Goal: Task Accomplishment & Management: Complete application form

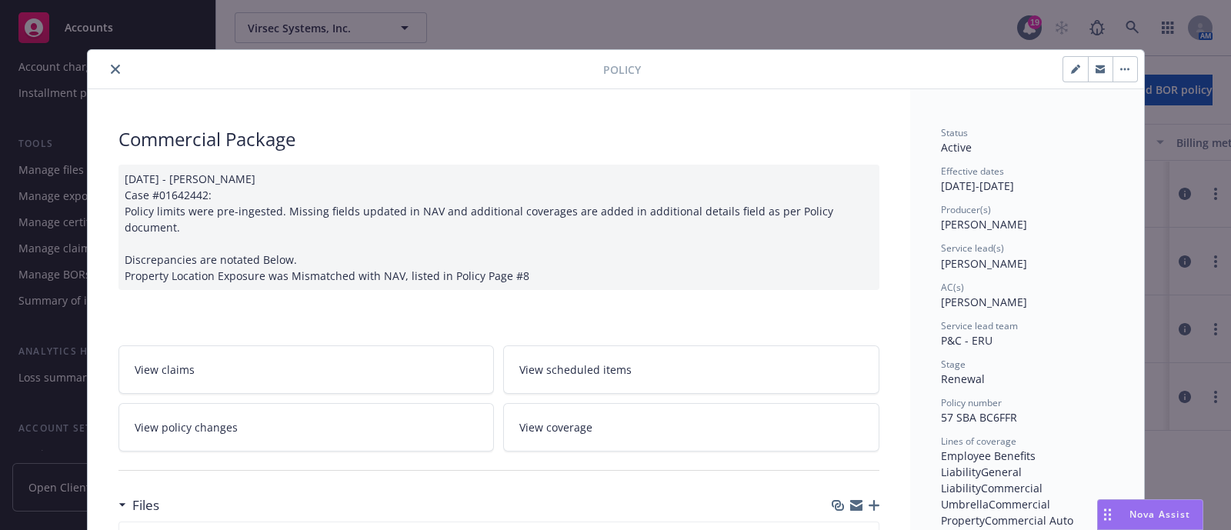
click at [111, 72] on icon "close" at bounding box center [115, 69] width 9 height 9
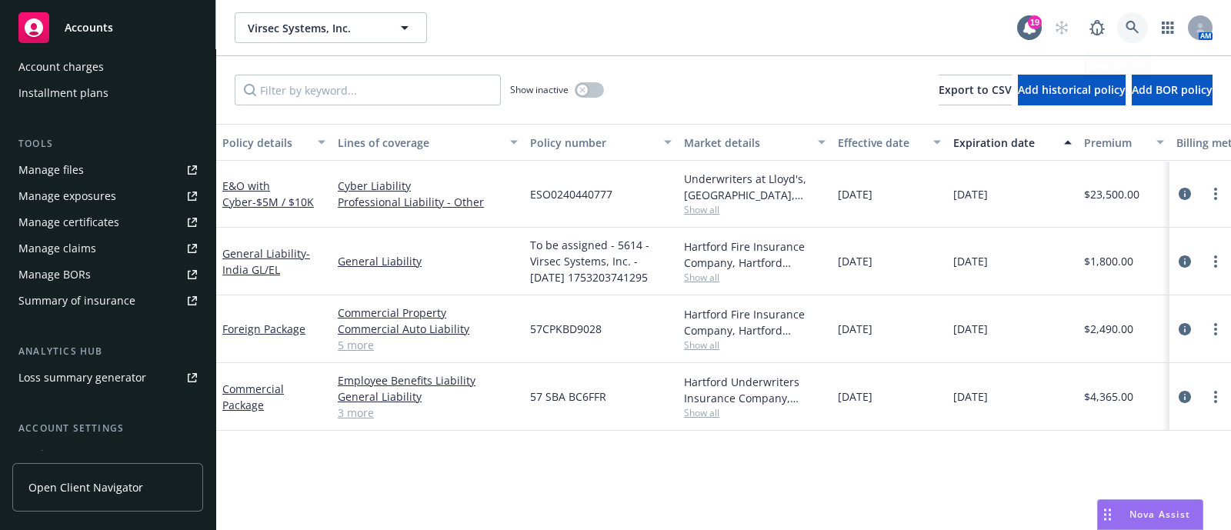
click at [1127, 17] on link at bounding box center [1132, 27] width 31 height 31
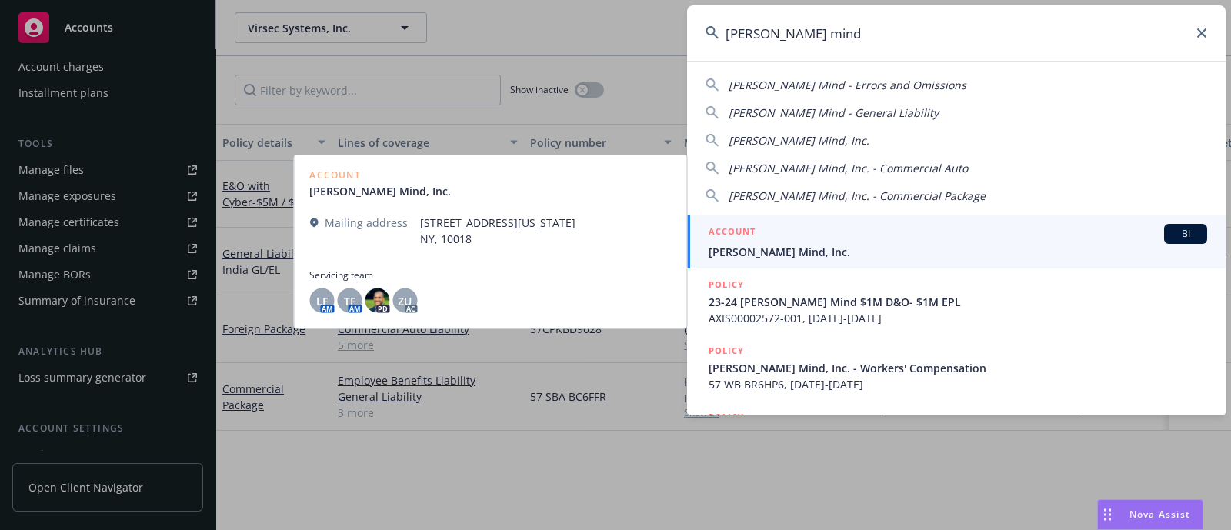
type input "[PERSON_NAME] mind"
click at [762, 235] on div "ACCOUNT BI" at bounding box center [958, 234] width 499 height 20
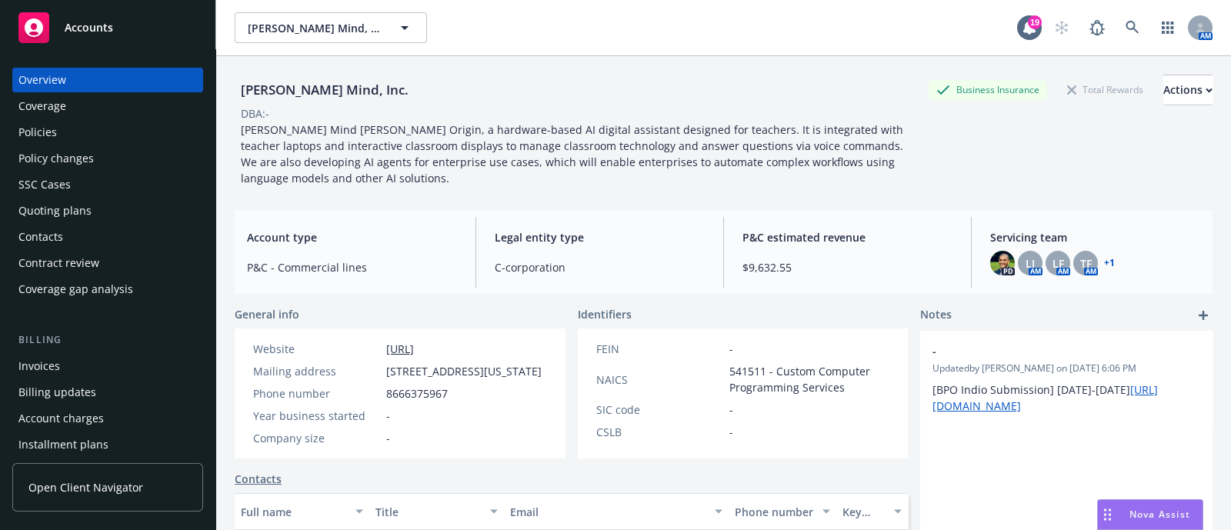
click at [81, 199] on div "Quoting plans" at bounding box center [54, 211] width 73 height 25
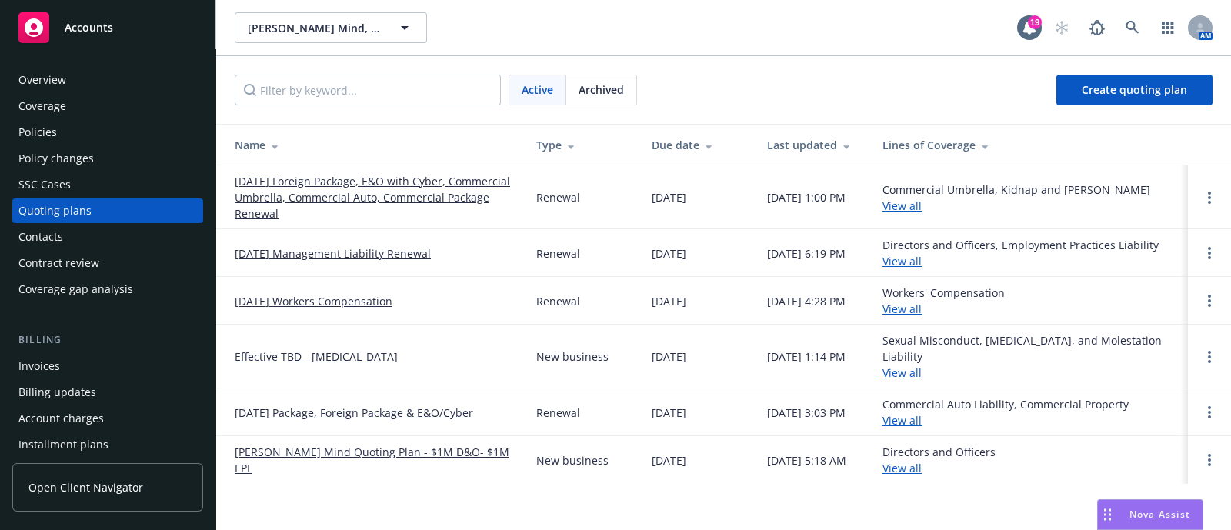
click at [291, 215] on link "[DATE] Foreign Package, E&O with Cyber, Commercial Umbrella, Commercial Auto, C…" at bounding box center [373, 197] width 277 height 48
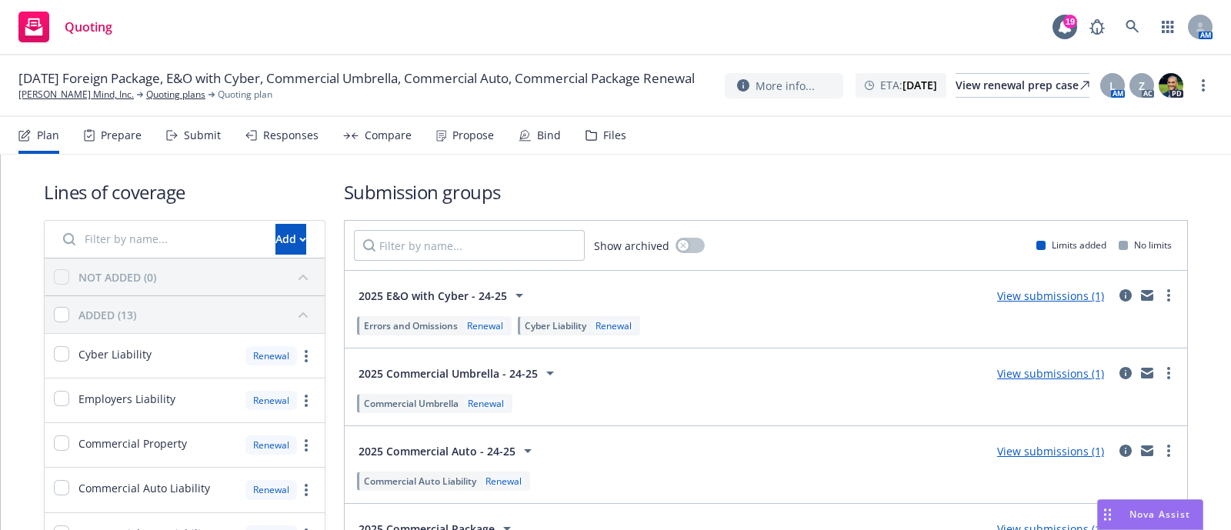
scroll to position [15, 0]
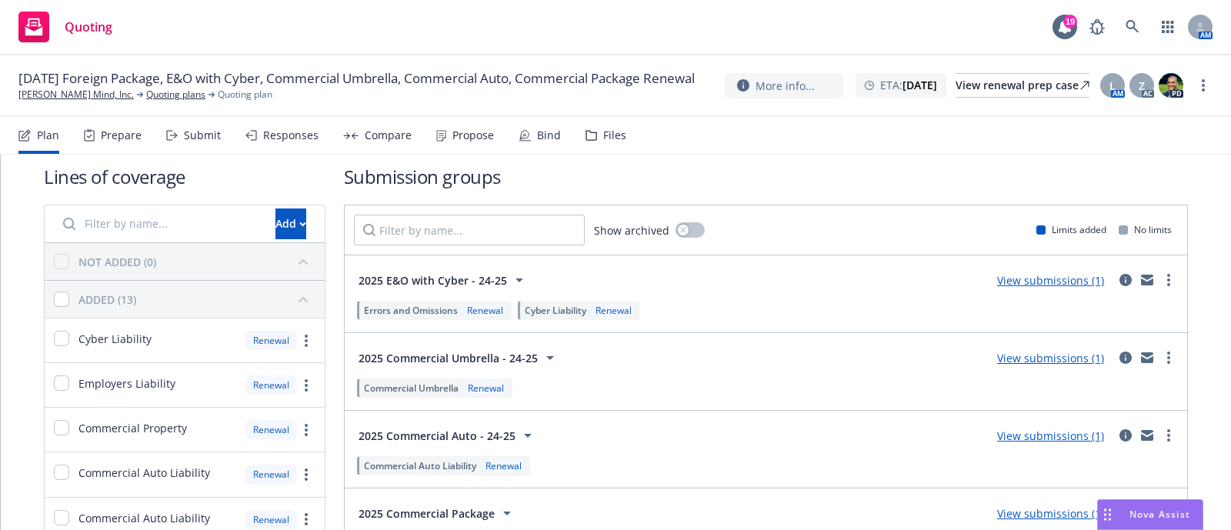
click at [181, 137] on div "Submit" at bounding box center [193, 135] width 55 height 37
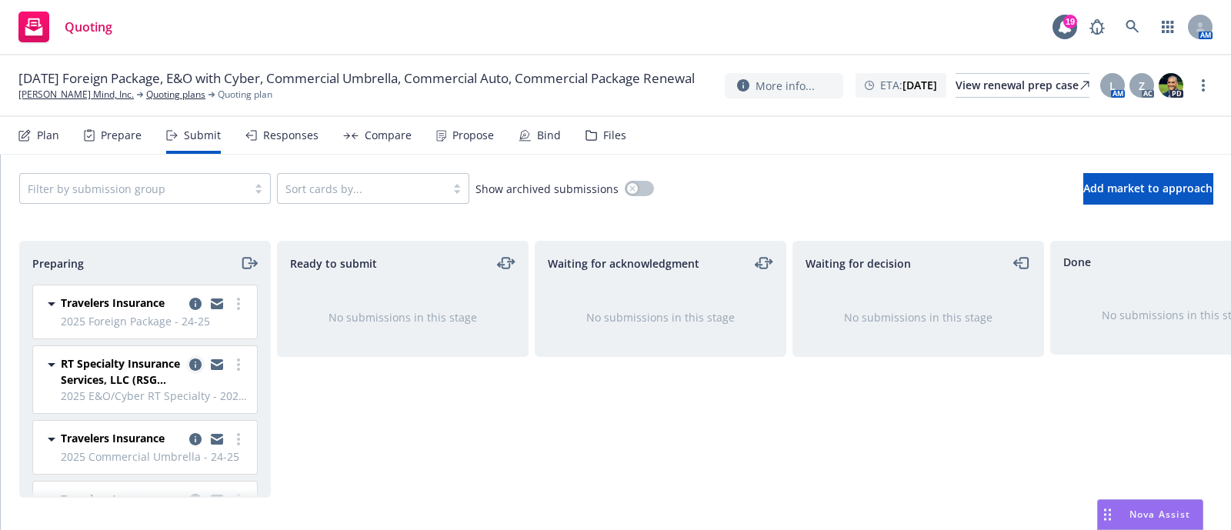
click at [189, 367] on icon "copy logging email" at bounding box center [195, 365] width 12 height 12
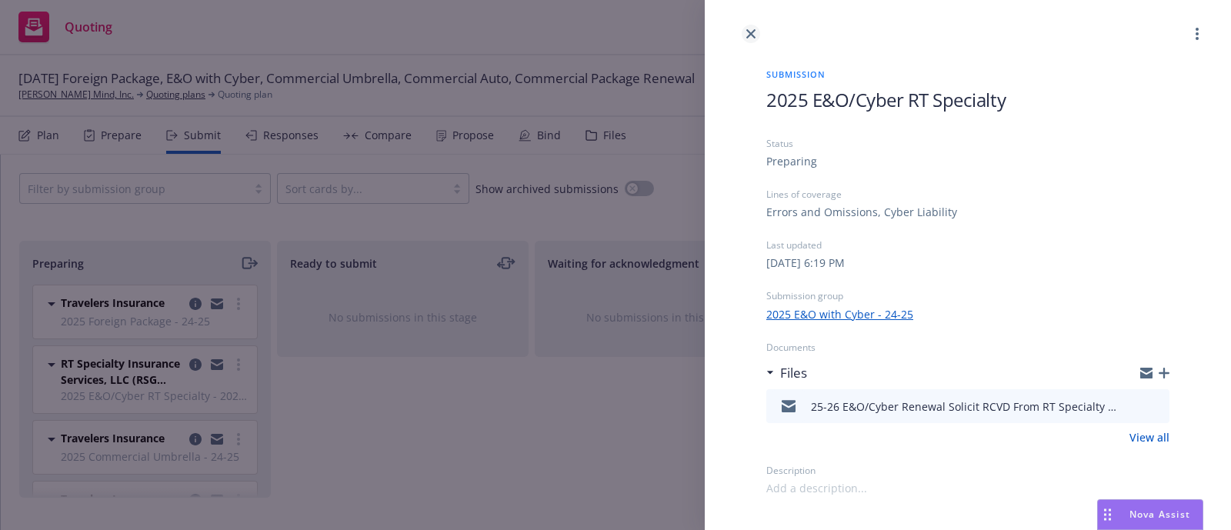
click at [746, 35] on icon "close" at bounding box center [750, 33] width 9 height 9
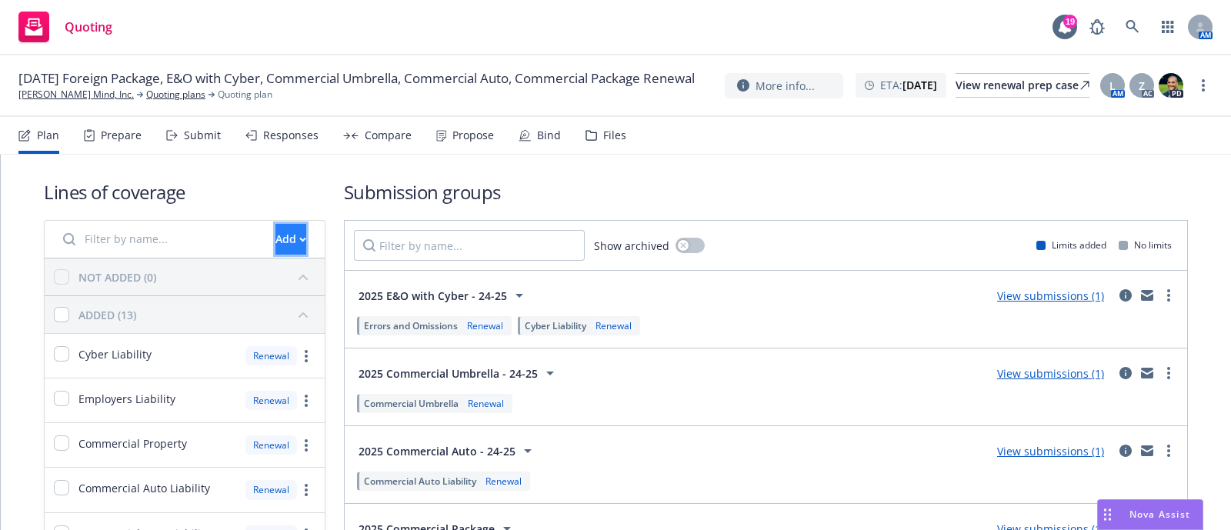
click at [299, 237] on icon "button" at bounding box center [302, 239] width 7 height 5
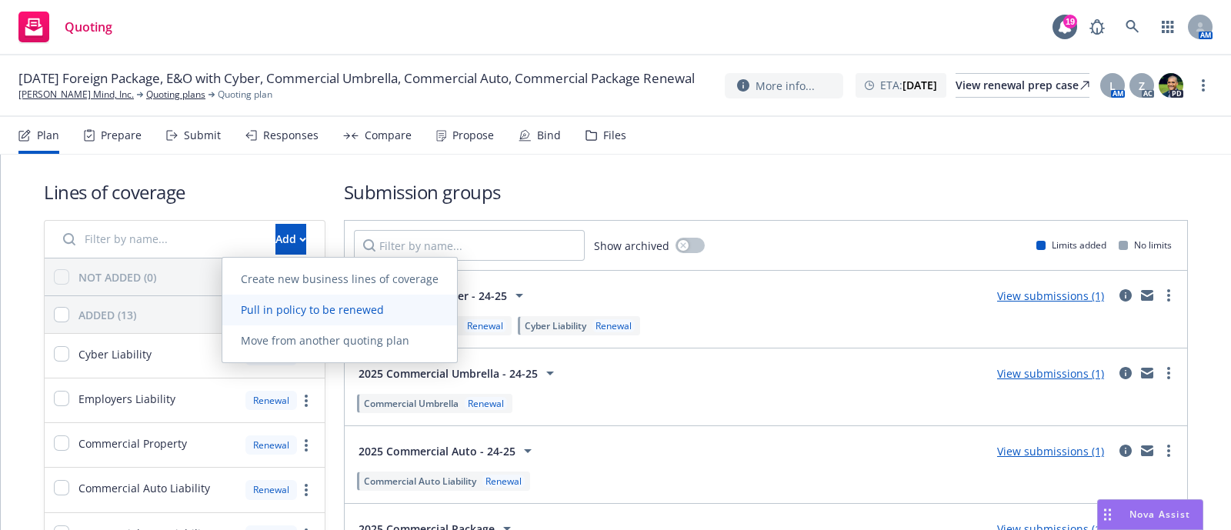
click at [298, 299] on link "Pull in policy to be renewed" at bounding box center [339, 310] width 235 height 31
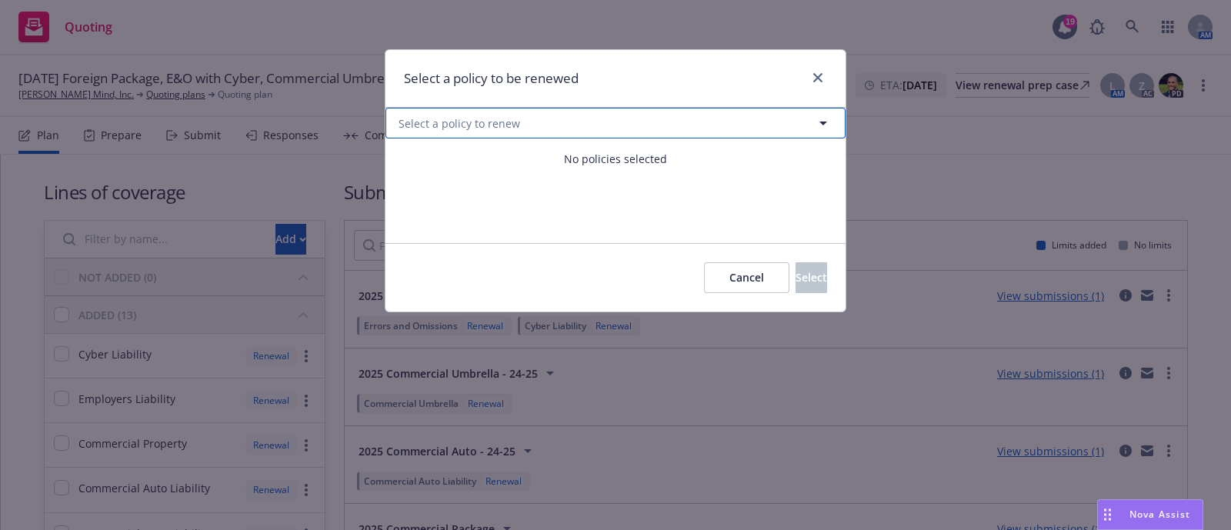
click at [541, 135] on button "Select a policy to renew" at bounding box center [616, 123] width 460 height 31
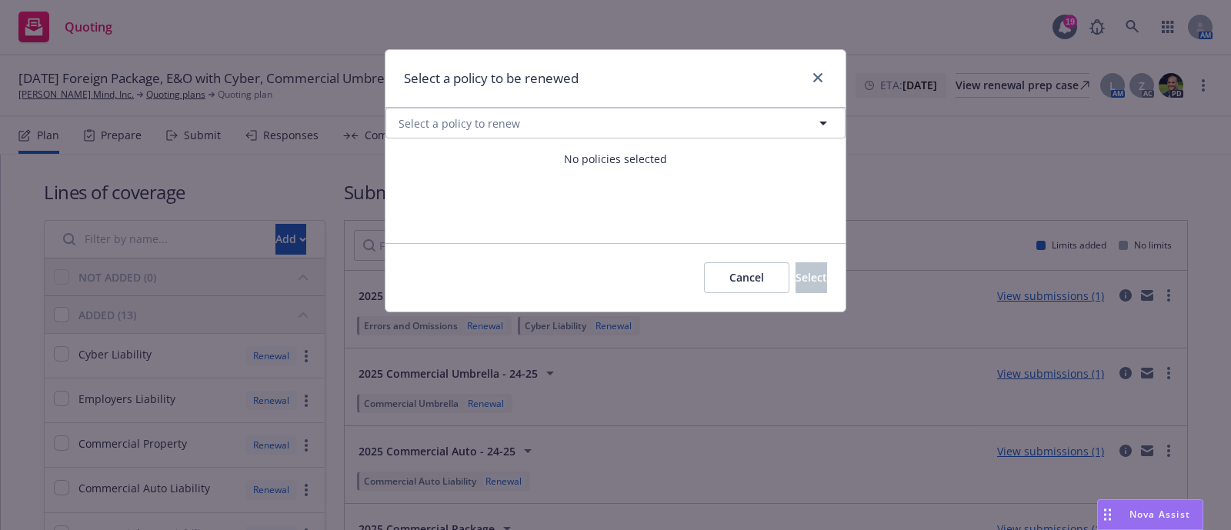
select select "ACTIVE"
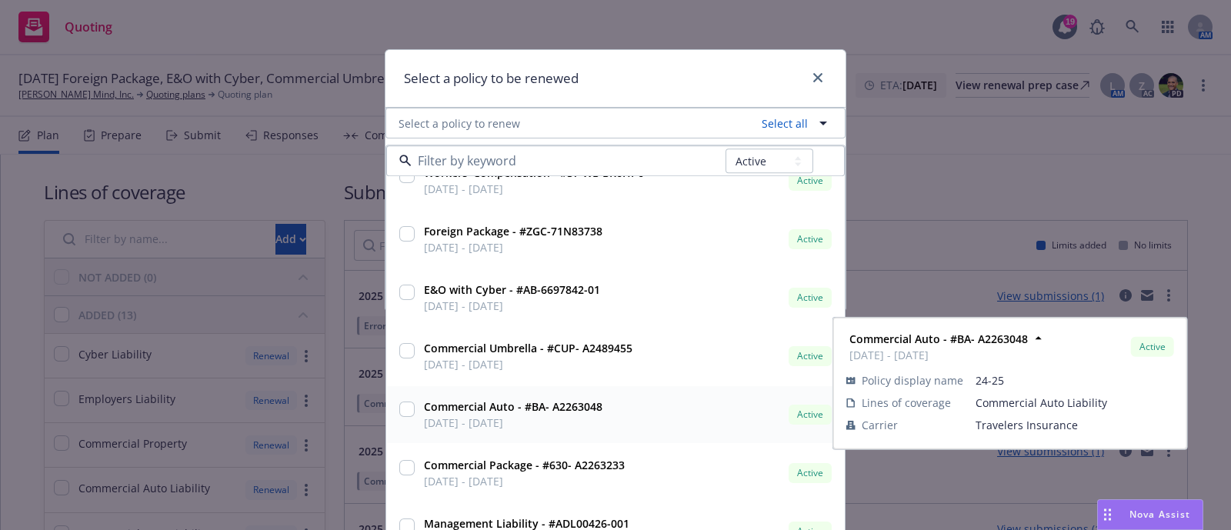
scroll to position [31, 0]
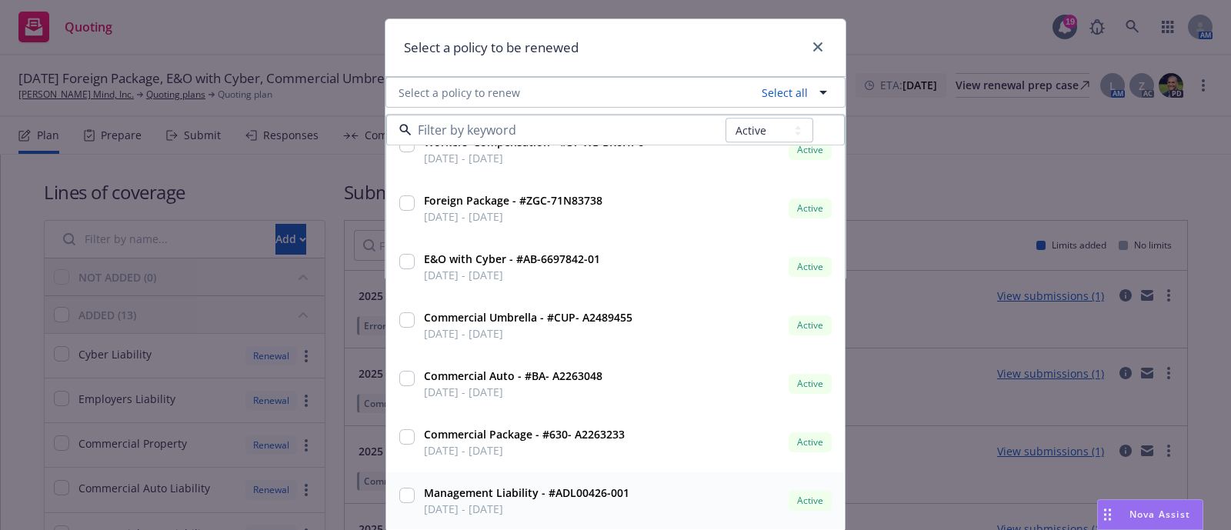
click at [399, 489] on input "checkbox" at bounding box center [406, 496] width 15 height 15
checkbox input "true"
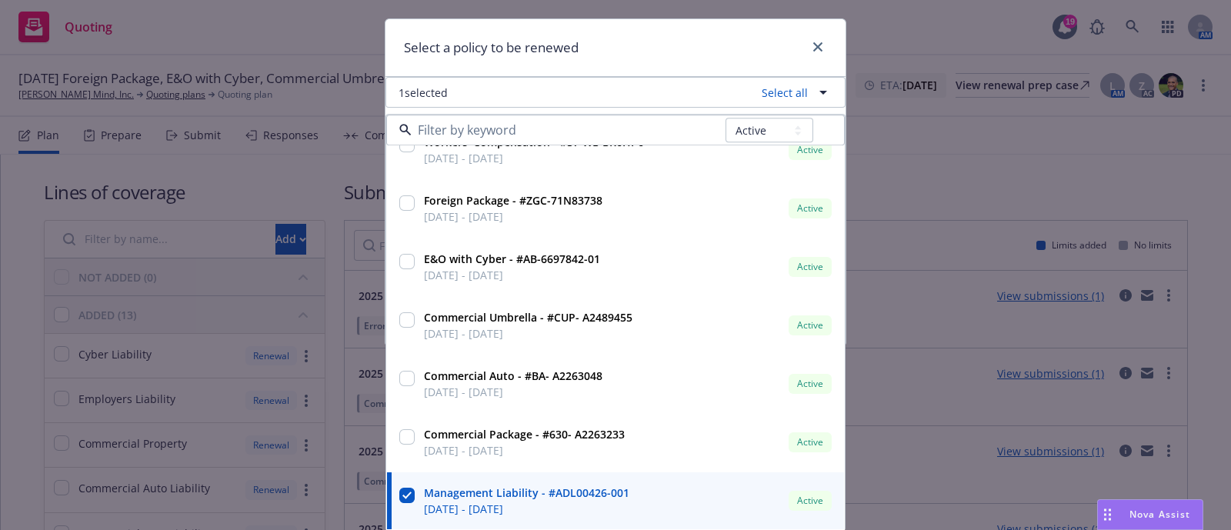
click at [656, 65] on div "Select a policy to be renewed" at bounding box center [616, 48] width 460 height 58
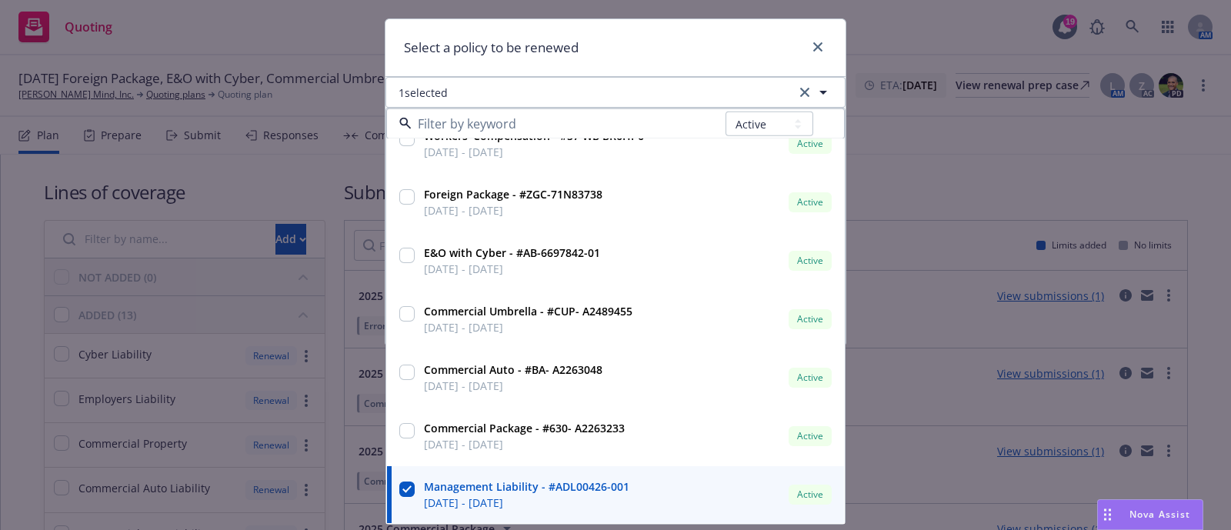
scroll to position [0, 0]
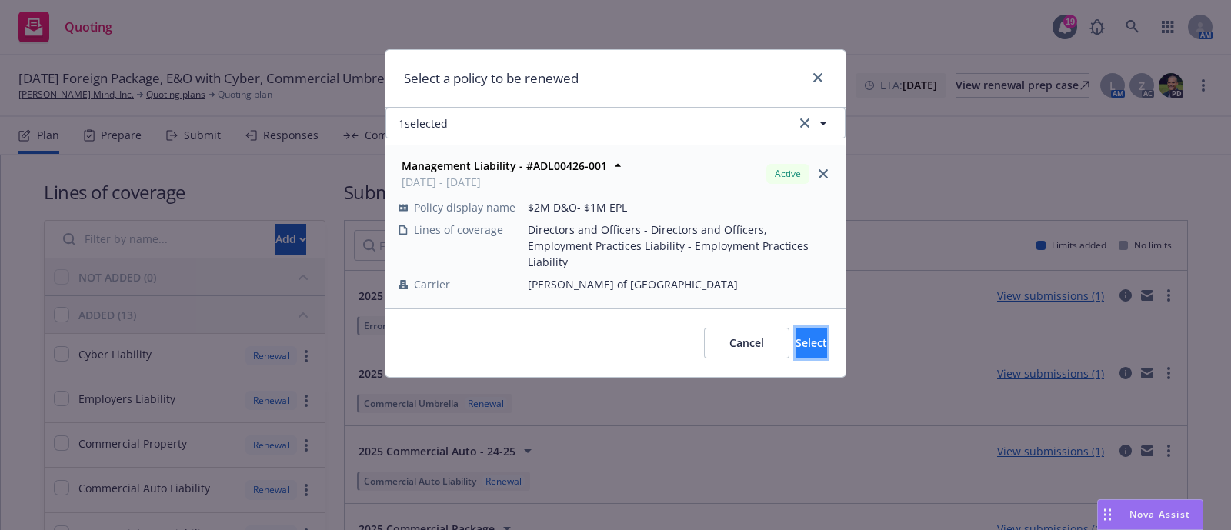
click at [796, 339] on button "Select" at bounding box center [812, 343] width 32 height 31
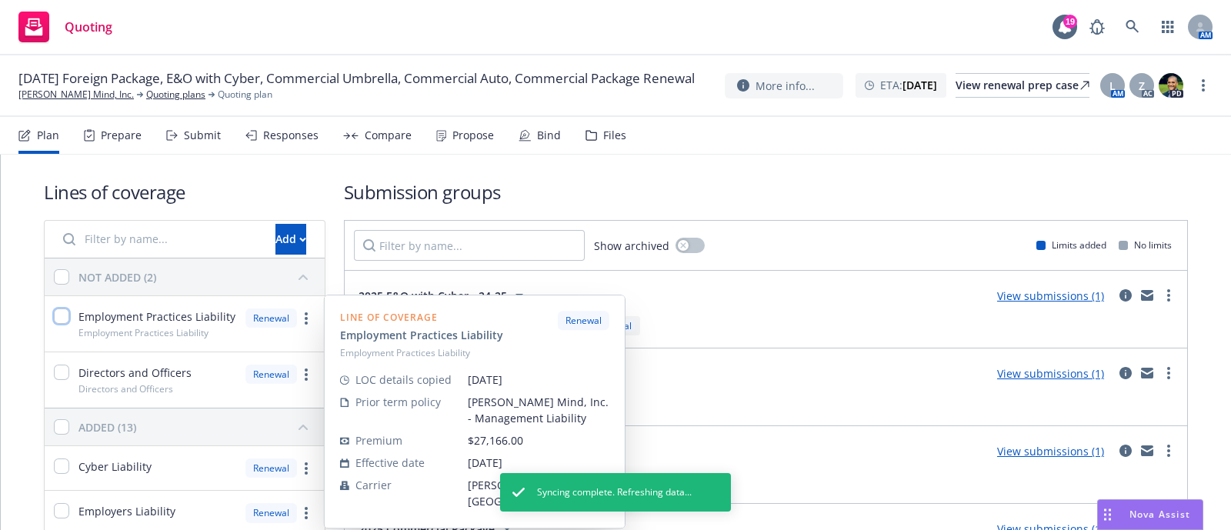
click at [65, 311] on input "checkbox" at bounding box center [61, 316] width 15 height 15
checkbox input "true"
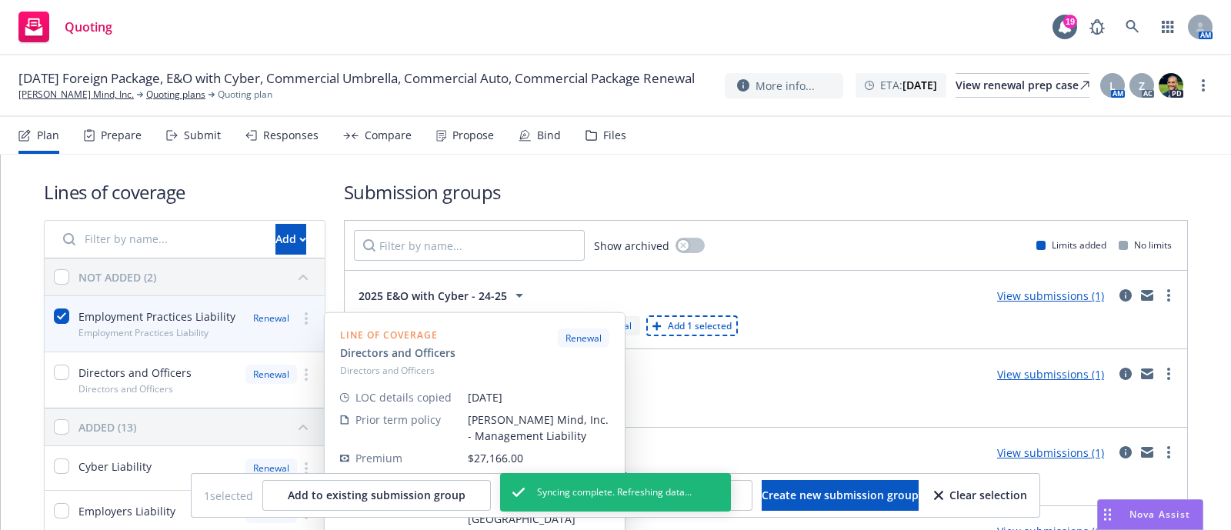
click at [68, 365] on div at bounding box center [61, 380] width 15 height 31
checkbox input "true"
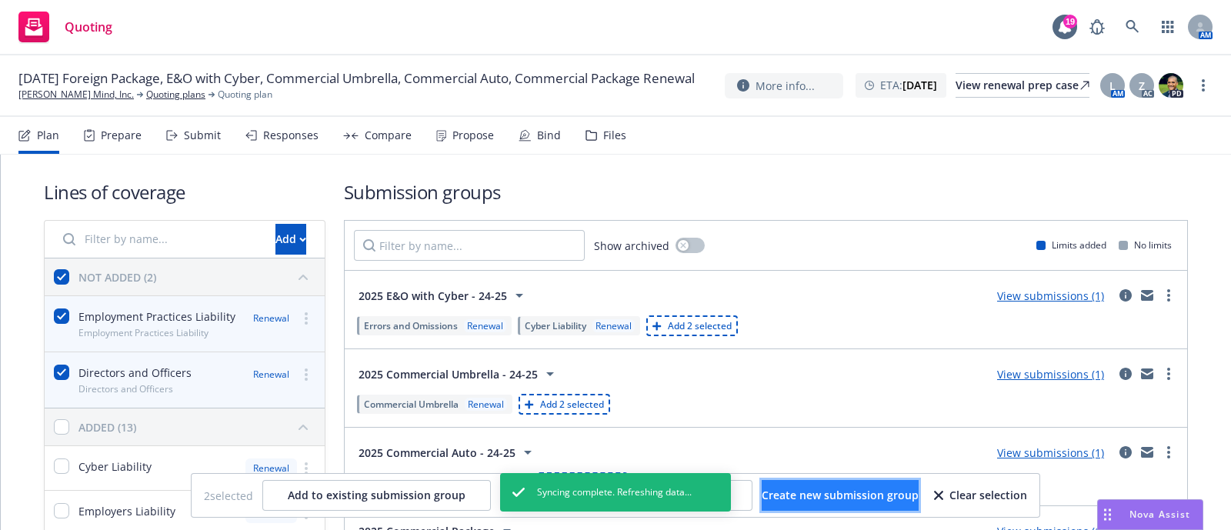
click at [777, 495] on span "Create new submission group" at bounding box center [840, 495] width 157 height 15
checkbox input "false"
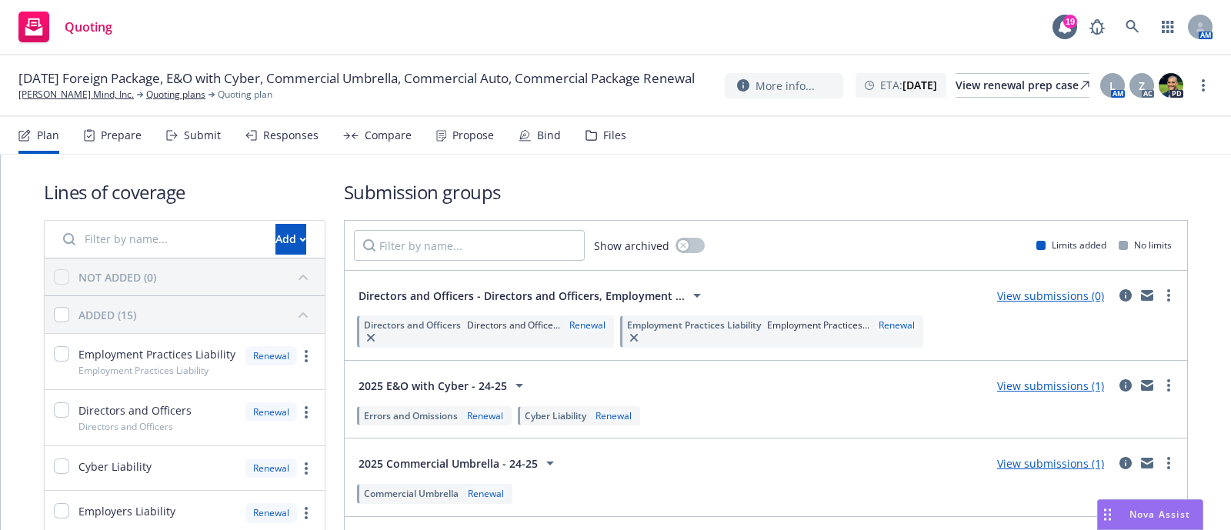
click at [523, 298] on span "Directors and Officers - Directors and Officers, Employment ..." at bounding box center [522, 296] width 326 height 16
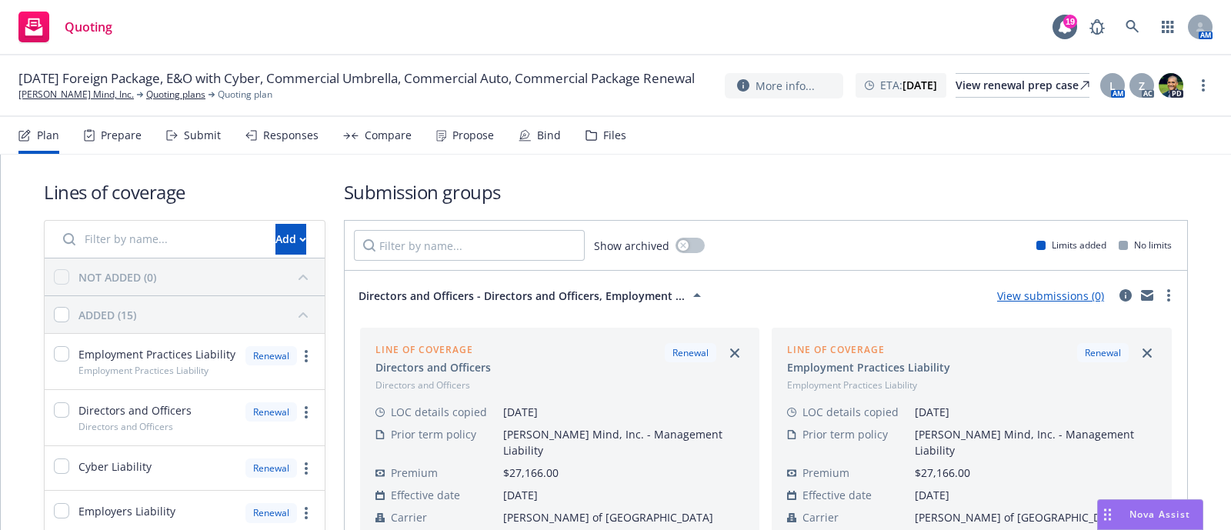
click at [548, 294] on span "Directors and Officers - Directors and Officers, Employment ..." at bounding box center [522, 296] width 326 height 16
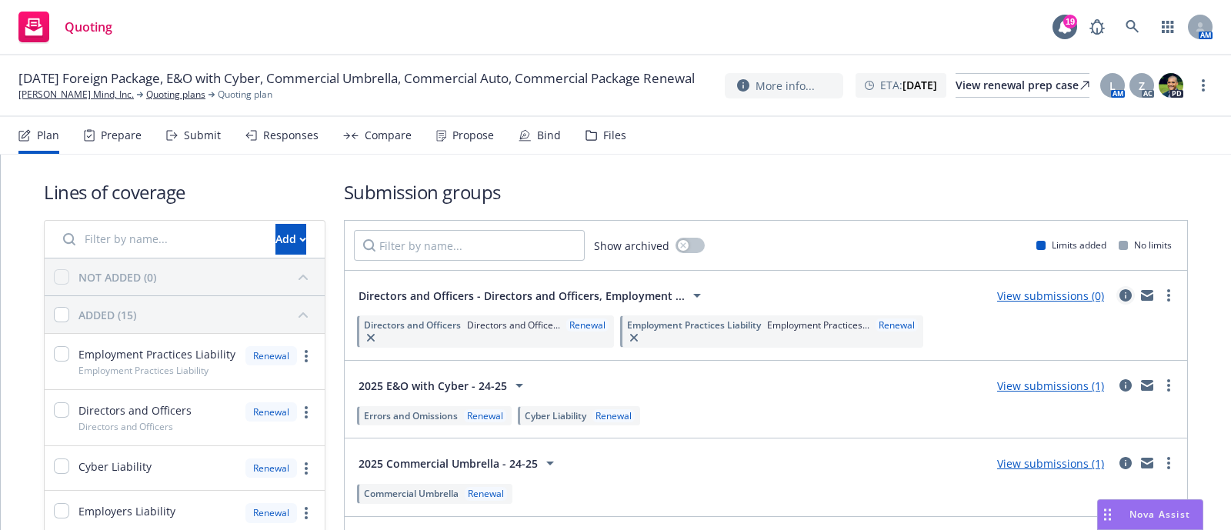
click at [1120, 298] on icon "circleInformation" at bounding box center [1126, 295] width 12 height 12
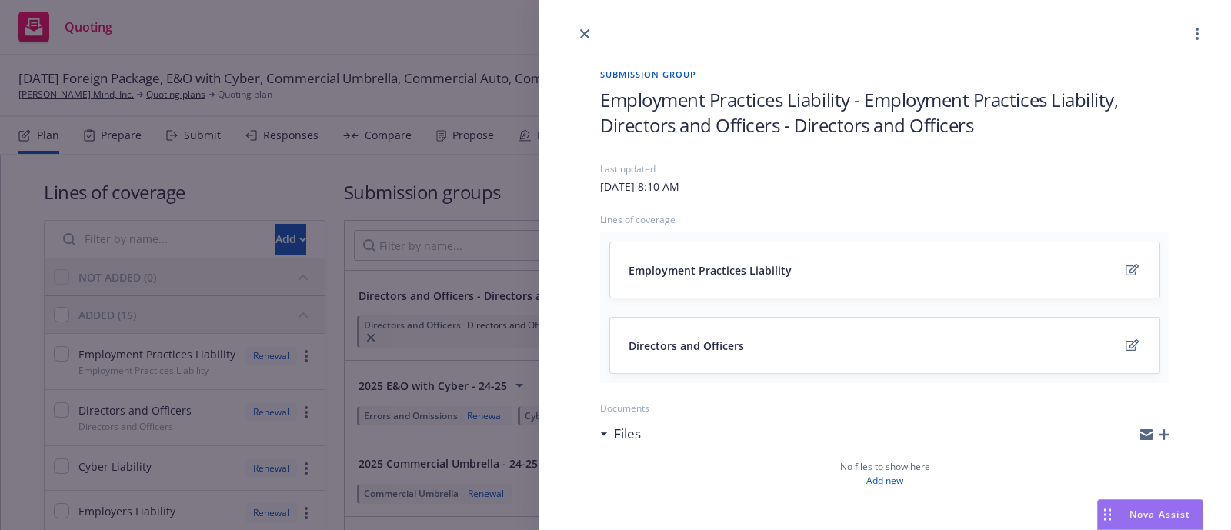
click at [911, 120] on span "Employment Practices Liability - Employment Practices Liability, Directors and …" at bounding box center [884, 112] width 569 height 51
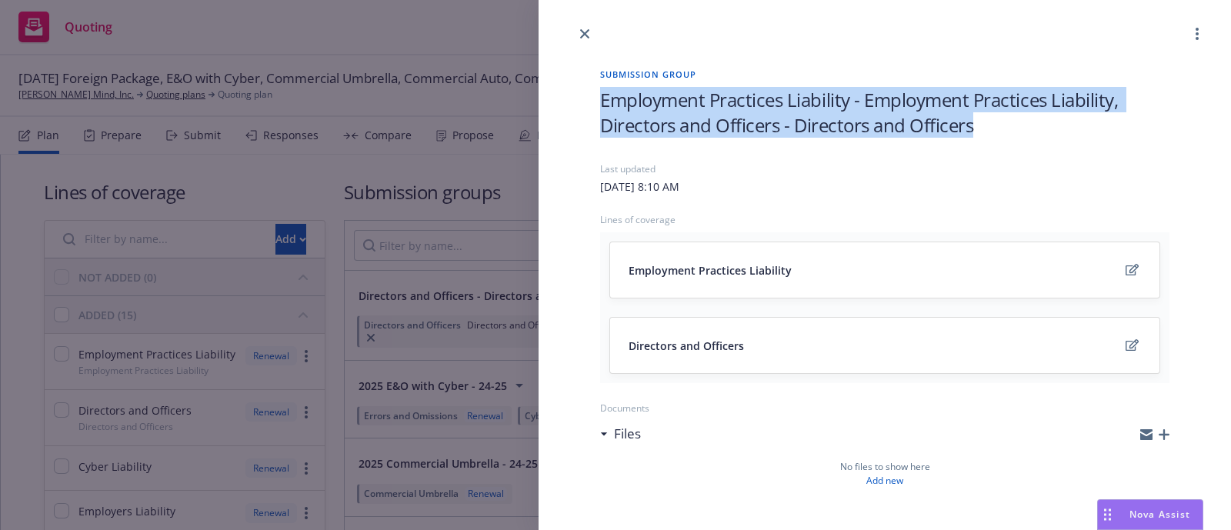
drag, startPoint x: 993, startPoint y: 131, endPoint x: 588, endPoint y: 108, distance: 406.2
click at [588, 108] on div "Submission group Employment Practices Liability - Employment Practices Liabilit…" at bounding box center [885, 504] width 619 height 923
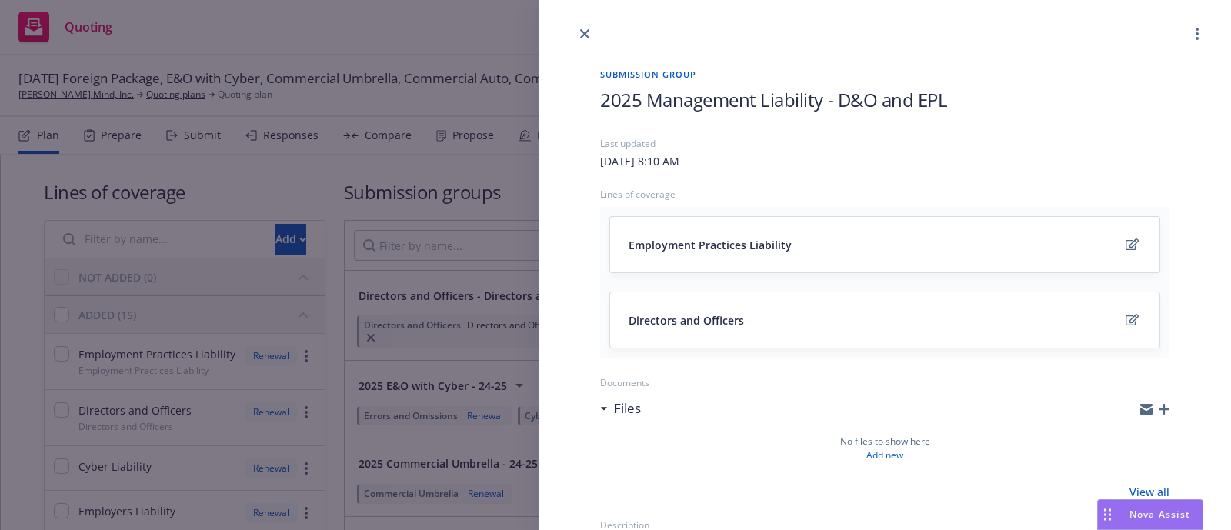
click at [554, 86] on div "Submission group 2025 Management Liability - D&O and EPL Last updated Thursday,…" at bounding box center [885, 491] width 693 height 897
click at [590, 30] on link "close" at bounding box center [585, 34] width 18 height 18
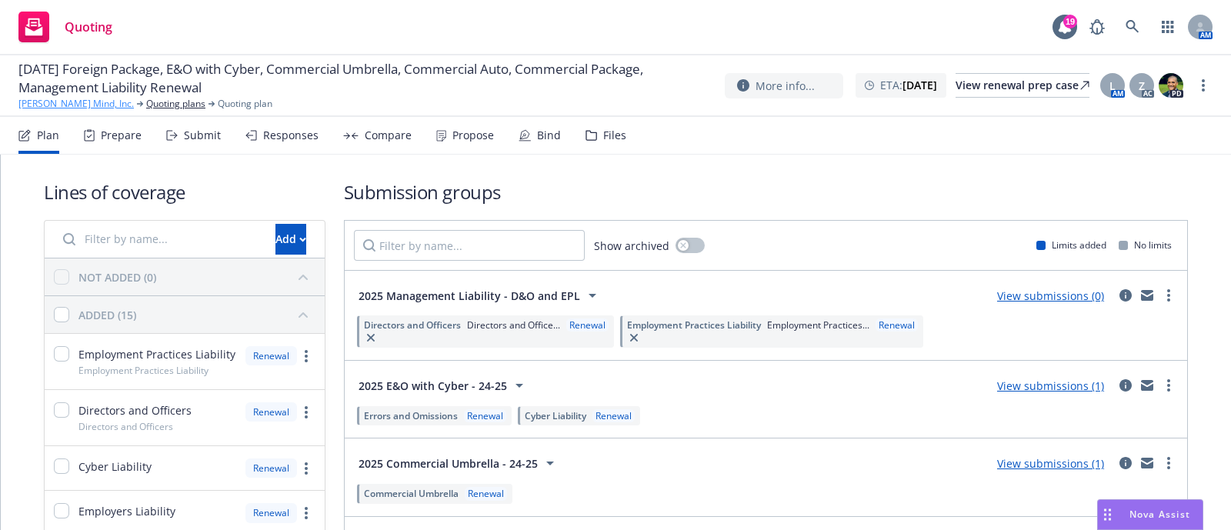
click at [69, 107] on link "[PERSON_NAME] Mind, Inc." at bounding box center [75, 104] width 115 height 14
